Goal: Task Accomplishment & Management: Manage account settings

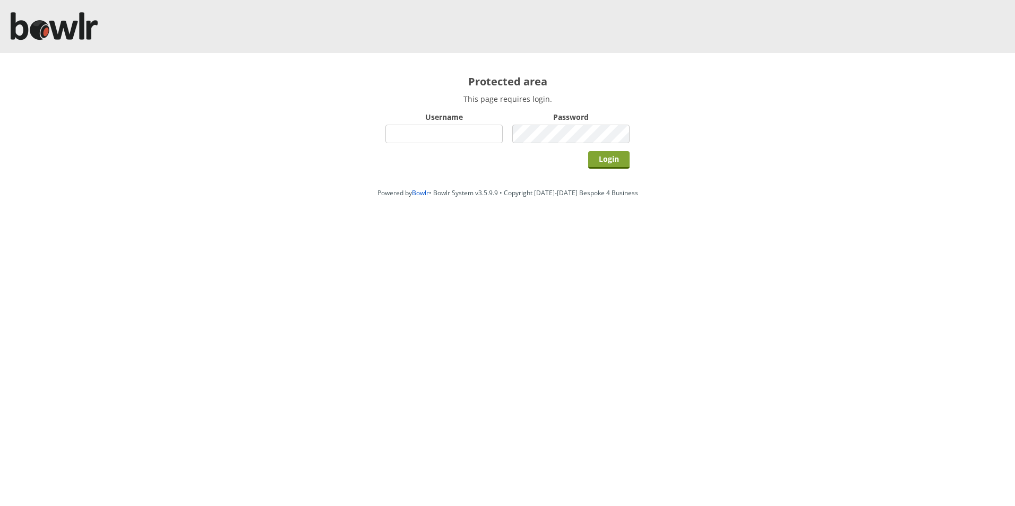
type input "hornseaindoorbowlsclub"
click at [608, 158] on input "Login" at bounding box center [608, 160] width 41 height 18
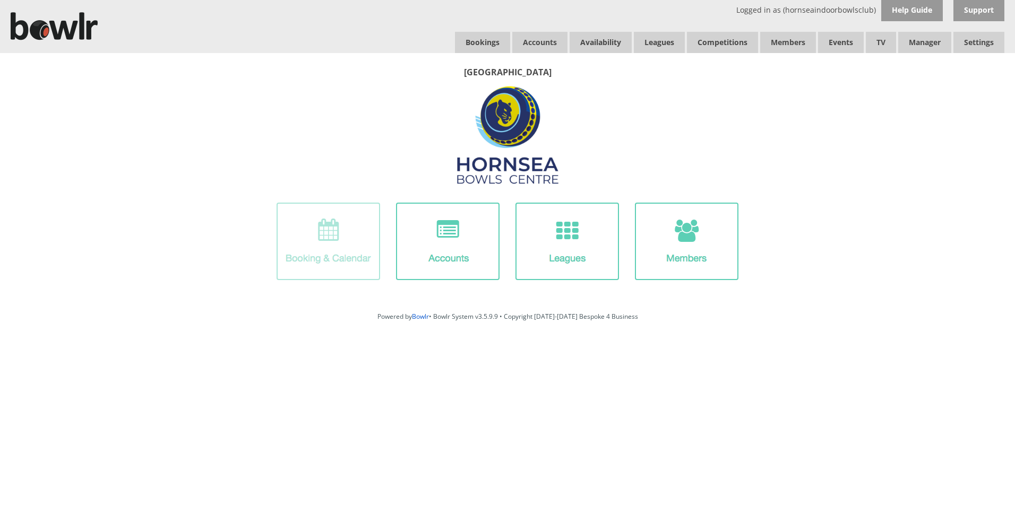
click at [338, 243] on img at bounding box center [327, 241] width 103 height 77
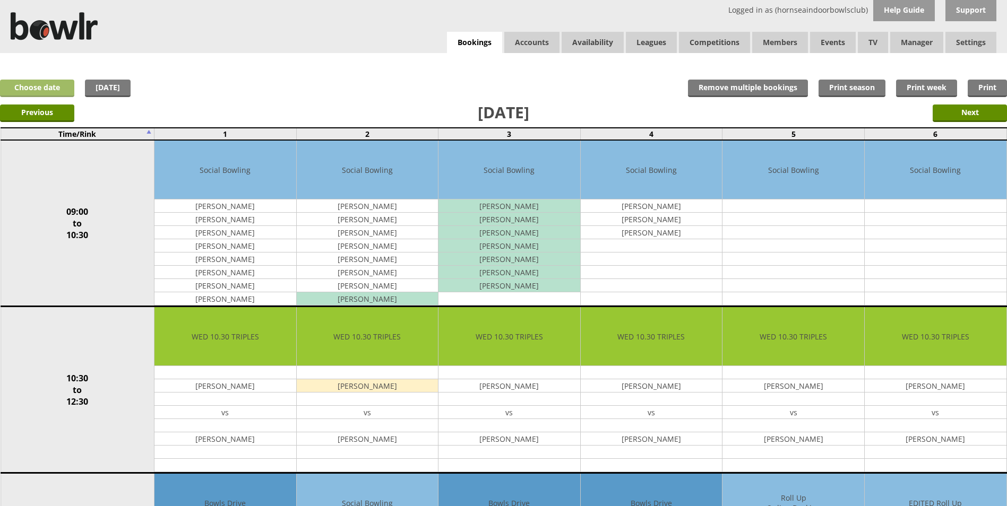
click at [67, 86] on link "Choose date" at bounding box center [37, 89] width 74 height 18
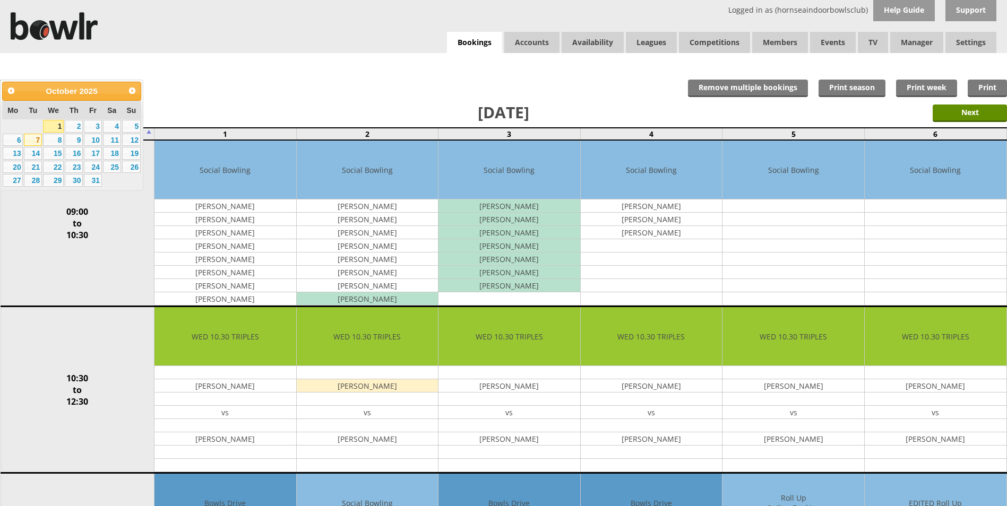
click at [37, 140] on link "7" at bounding box center [33, 140] width 18 height 13
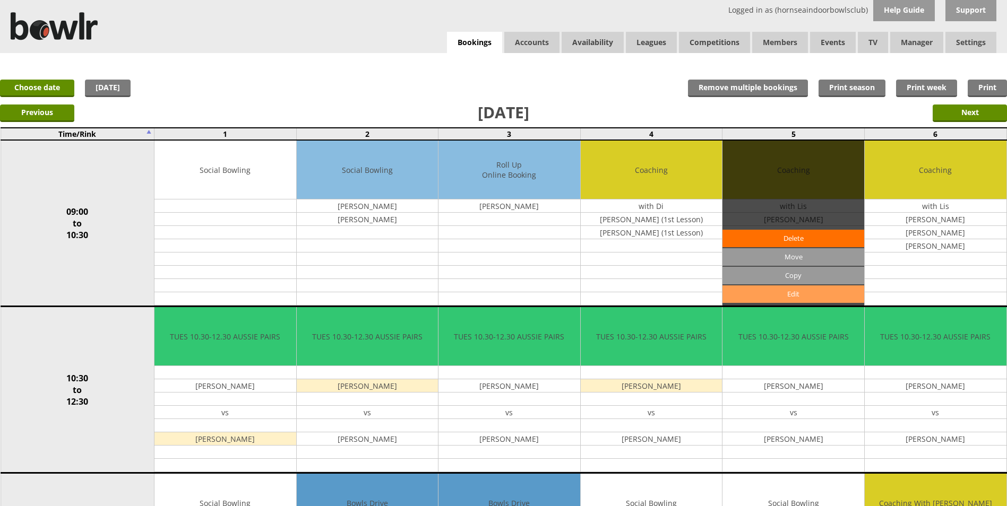
click at [764, 291] on link "Edit" at bounding box center [793, 295] width 142 height 18
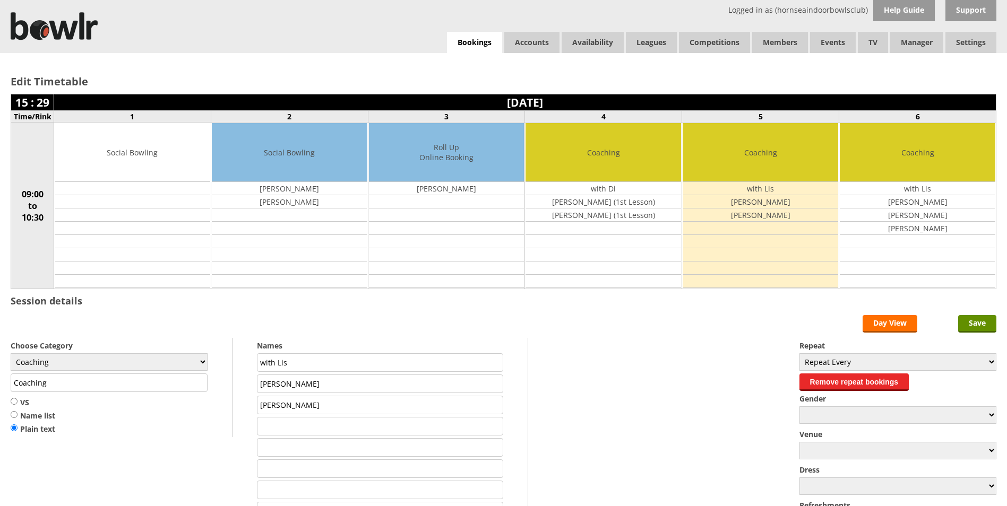
click at [313, 386] on input "Gill Blunn" at bounding box center [380, 384] width 246 height 19
type input "G"
click at [309, 405] on input "Susan Mullock" at bounding box center [380, 405] width 246 height 19
type input "S"
click at [974, 323] on input "Save" at bounding box center [977, 324] width 38 height 18
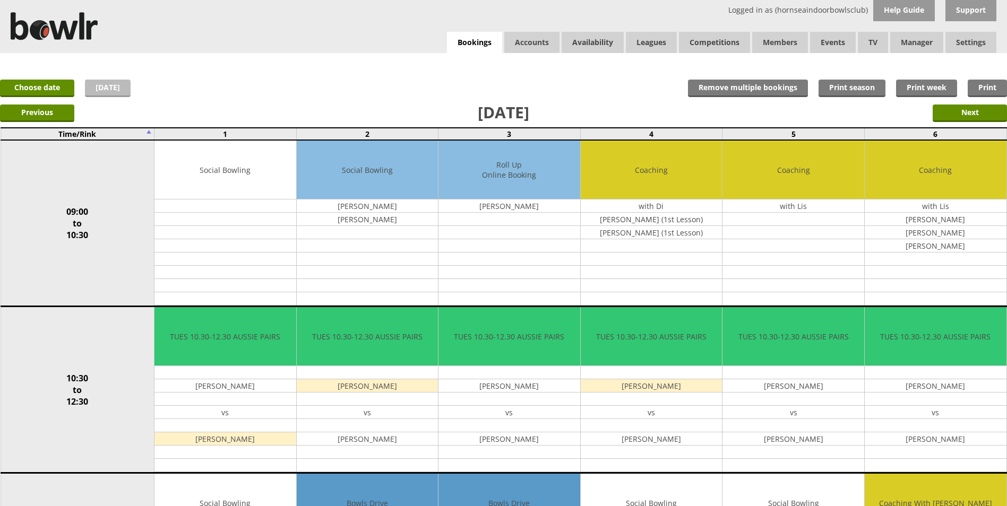
click at [105, 88] on link "[DATE]" at bounding box center [108, 89] width 46 height 18
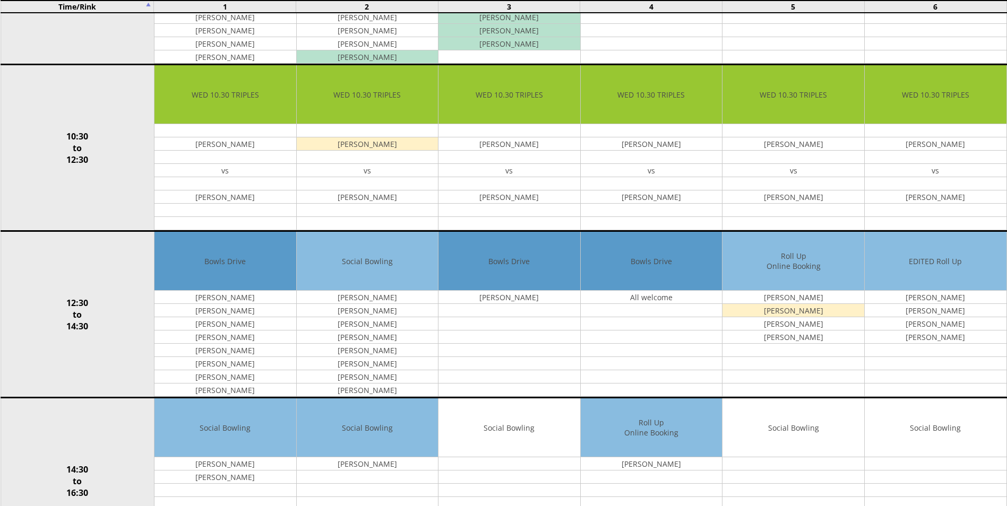
scroll to position [265, 0]
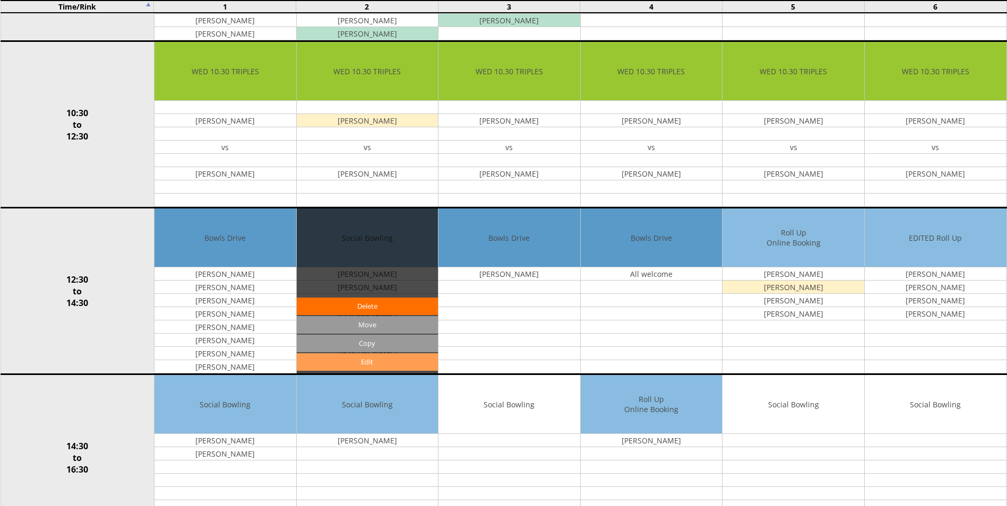
click at [370, 361] on link "Edit" at bounding box center [368, 362] width 142 height 18
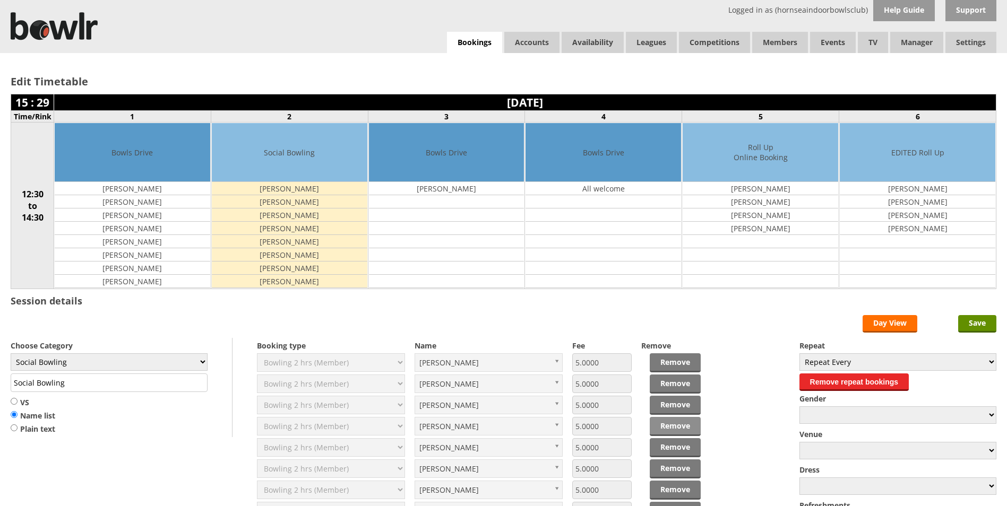
click at [676, 428] on link "Remove" at bounding box center [675, 426] width 51 height 19
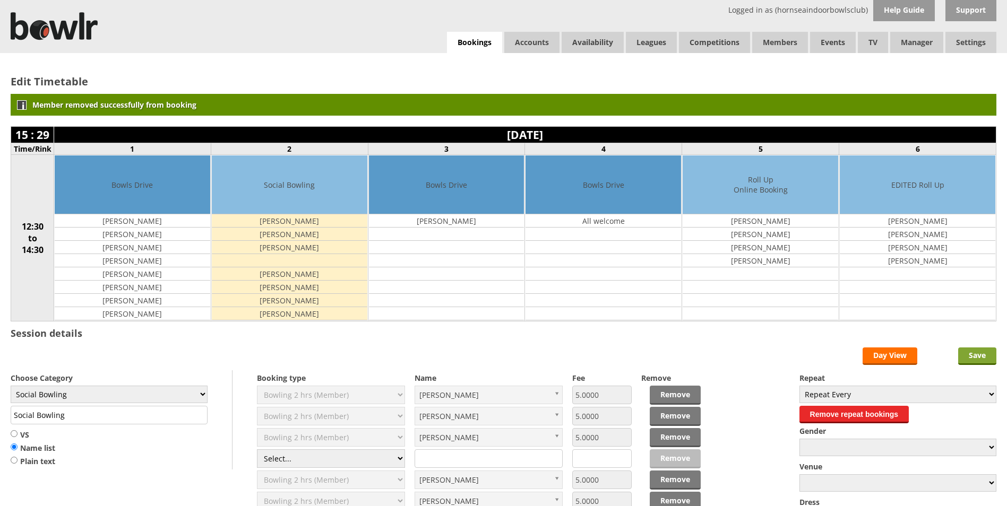
click at [962, 355] on input "Save" at bounding box center [977, 357] width 38 height 18
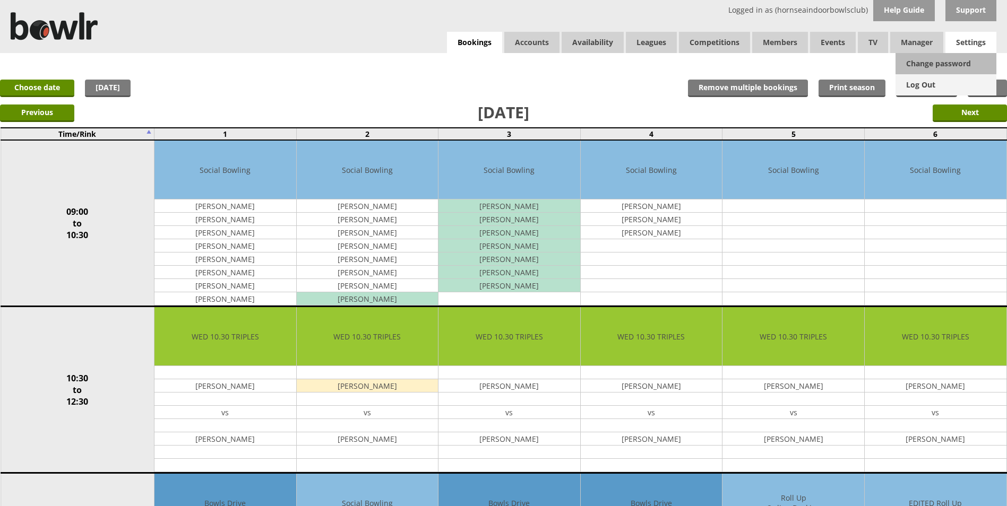
click at [927, 87] on link "Log Out" at bounding box center [945, 84] width 101 height 21
